Goal: Information Seeking & Learning: Check status

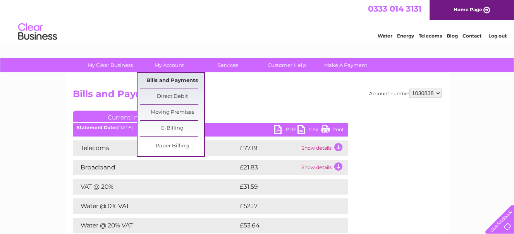
click at [171, 80] on link "Bills and Payments" at bounding box center [172, 80] width 64 height 15
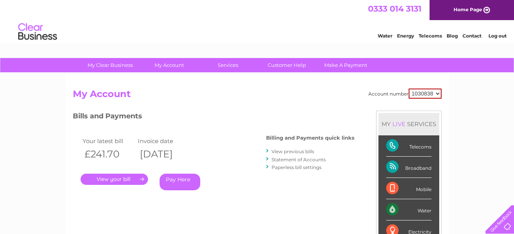
click at [286, 157] on link "Statement of Accounts" at bounding box center [299, 160] width 54 height 6
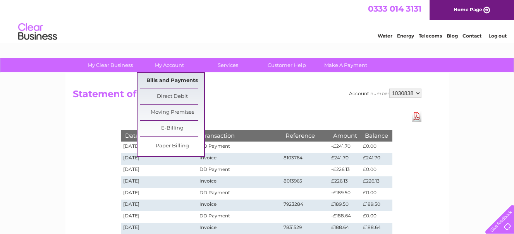
click at [166, 77] on link "Bills and Payments" at bounding box center [172, 80] width 64 height 15
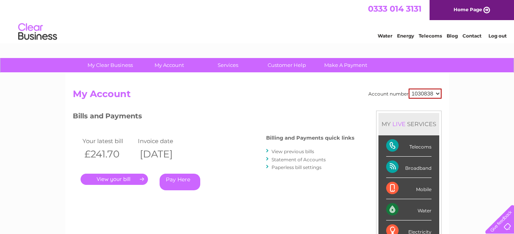
click at [117, 175] on link "." at bounding box center [114, 179] width 67 height 11
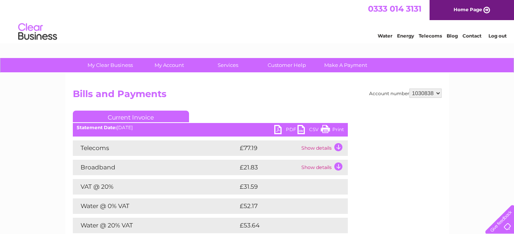
scroll to position [39, 0]
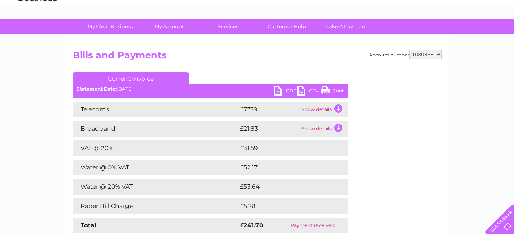
click at [107, 112] on td "Telecoms" at bounding box center [155, 109] width 165 height 15
click at [313, 107] on td "Show details" at bounding box center [324, 109] width 48 height 15
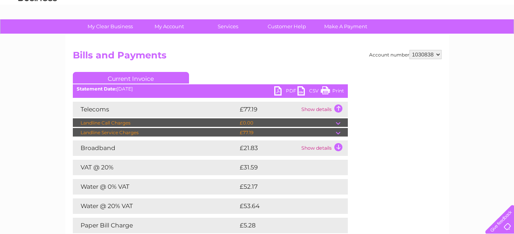
click at [313, 107] on td "Show details" at bounding box center [324, 109] width 48 height 15
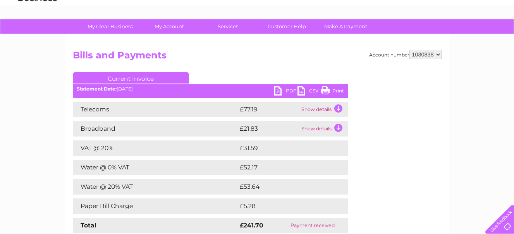
click at [313, 107] on td "Show details" at bounding box center [324, 109] width 48 height 15
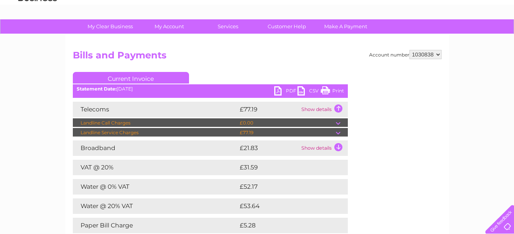
click at [250, 133] on td "£77.19" at bounding box center [287, 132] width 98 height 9
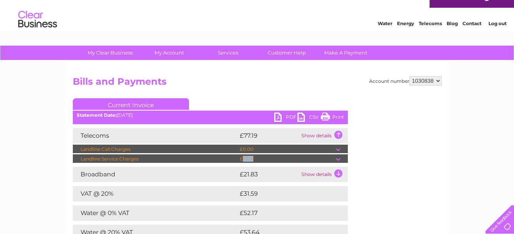
scroll to position [0, 0]
